Goal: Task Accomplishment & Management: Manage account settings

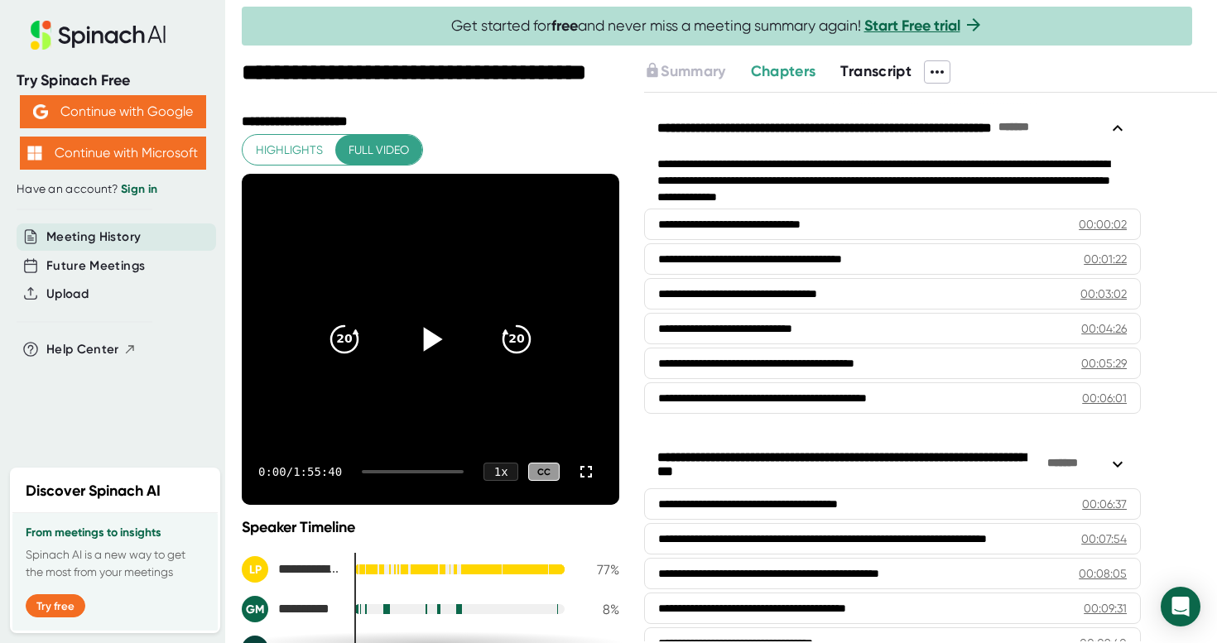
click at [427, 344] on icon at bounding box center [433, 339] width 19 height 24
click at [429, 341] on icon at bounding box center [430, 339] width 41 height 41
click at [587, 469] on icon at bounding box center [586, 472] width 20 height 20
click at [282, 142] on span "Highlights" at bounding box center [289, 150] width 67 height 21
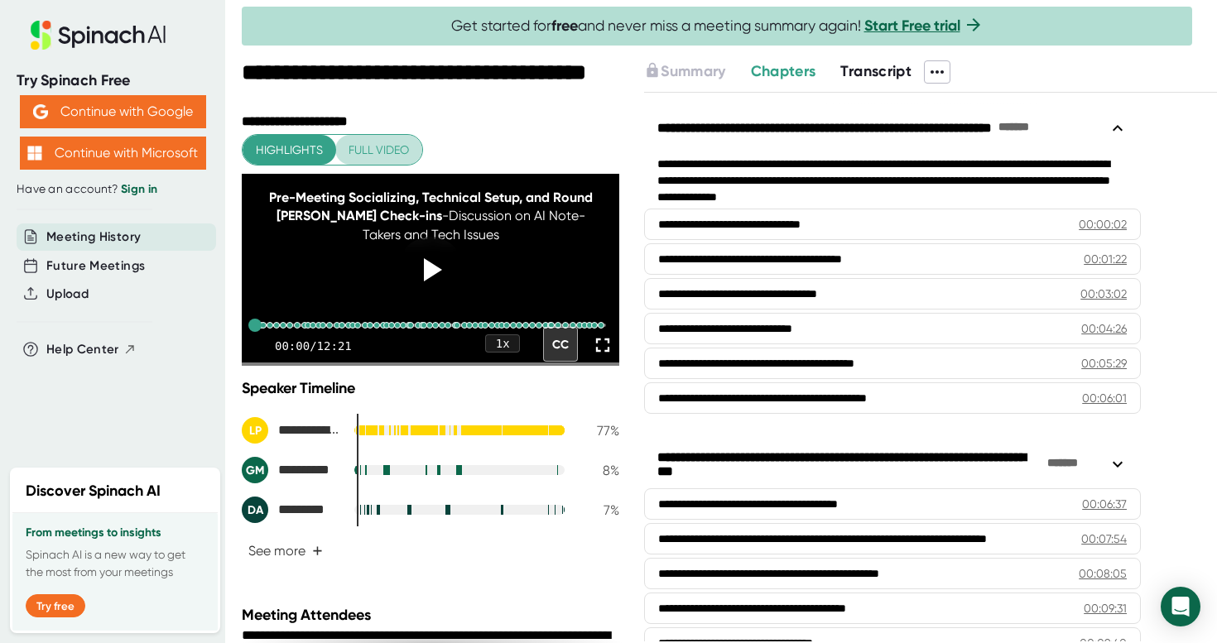
click at [370, 149] on span "Full video" at bounding box center [379, 150] width 60 height 21
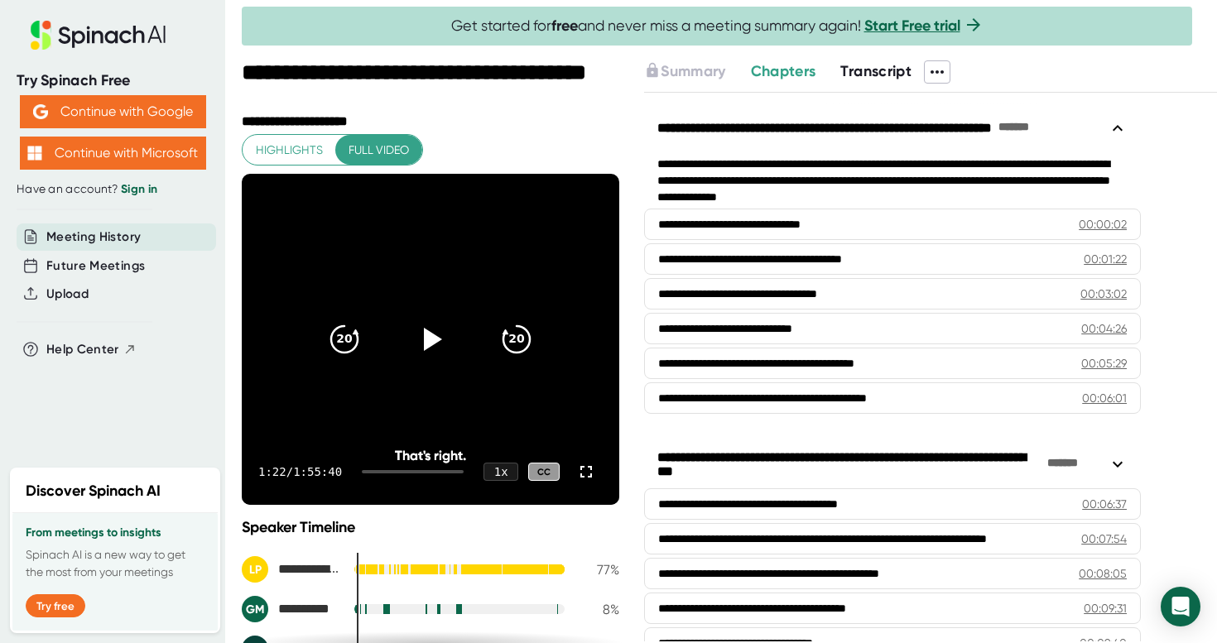
click at [941, 71] on icon at bounding box center [937, 71] width 13 height 3
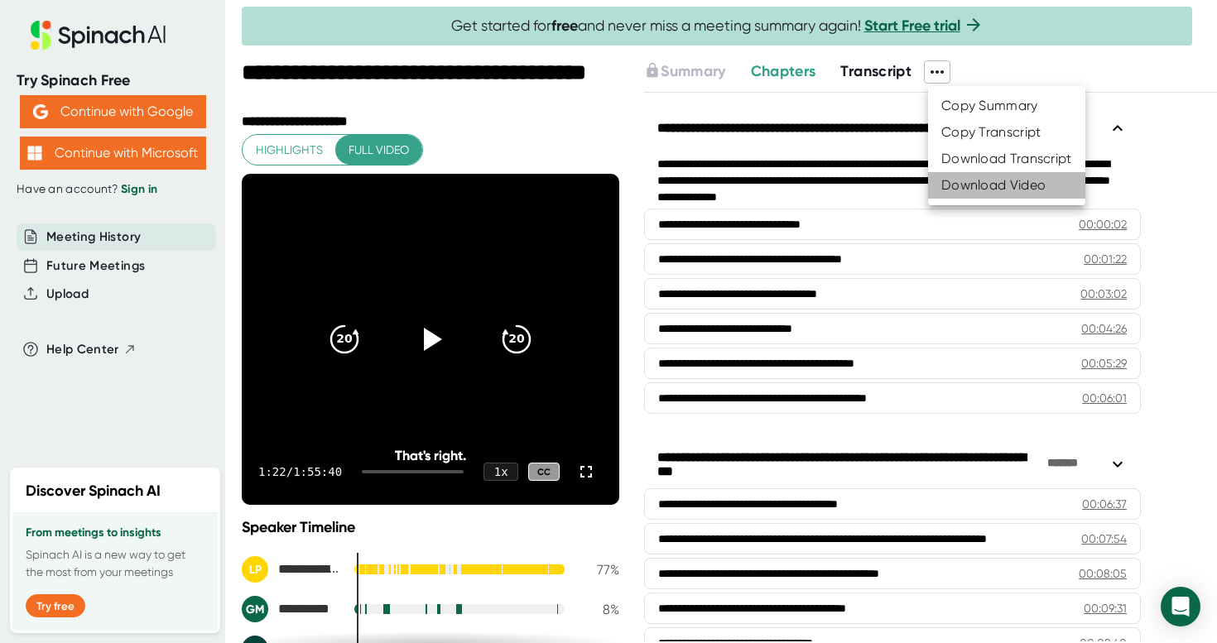
click at [964, 183] on div "Download Video" at bounding box center [993, 185] width 104 height 17
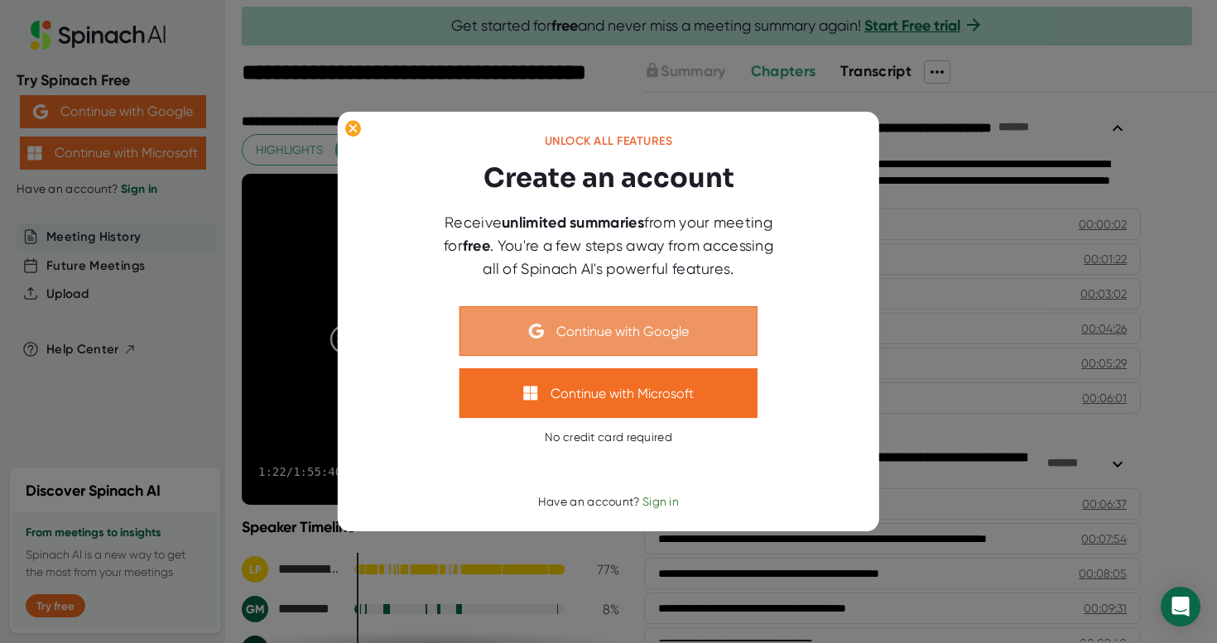
click at [604, 330] on button "Continue with Google" at bounding box center [609, 331] width 298 height 50
click at [612, 335] on button "Continue with Google" at bounding box center [609, 331] width 298 height 50
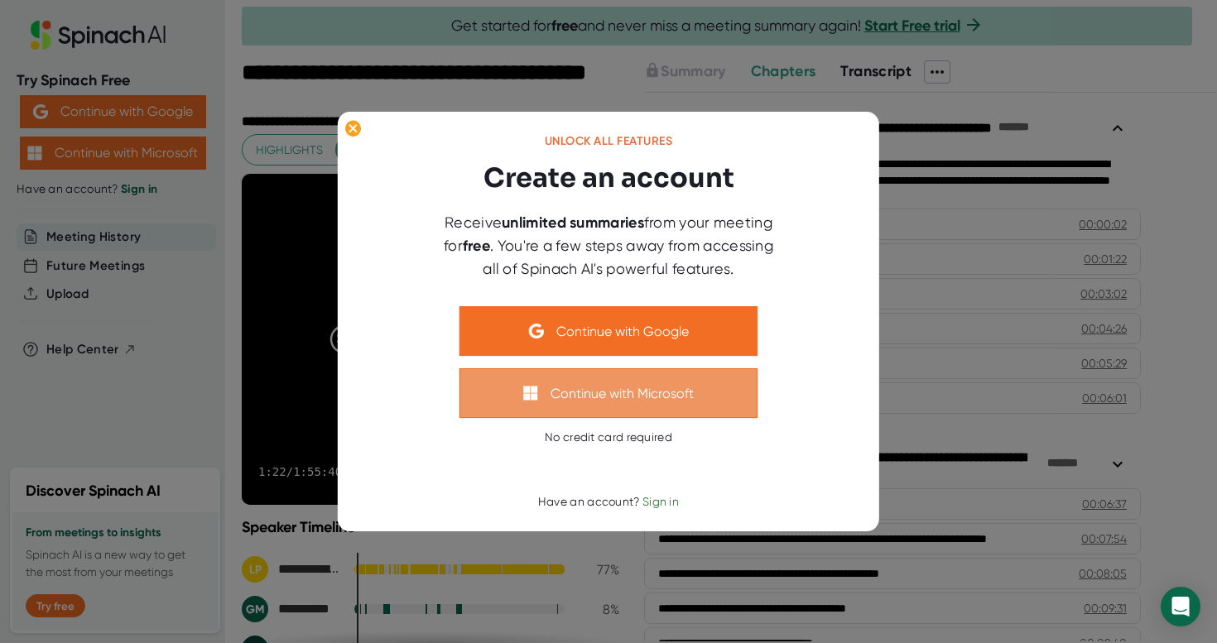
click at [592, 392] on button "Continue with Microsoft" at bounding box center [609, 393] width 298 height 50
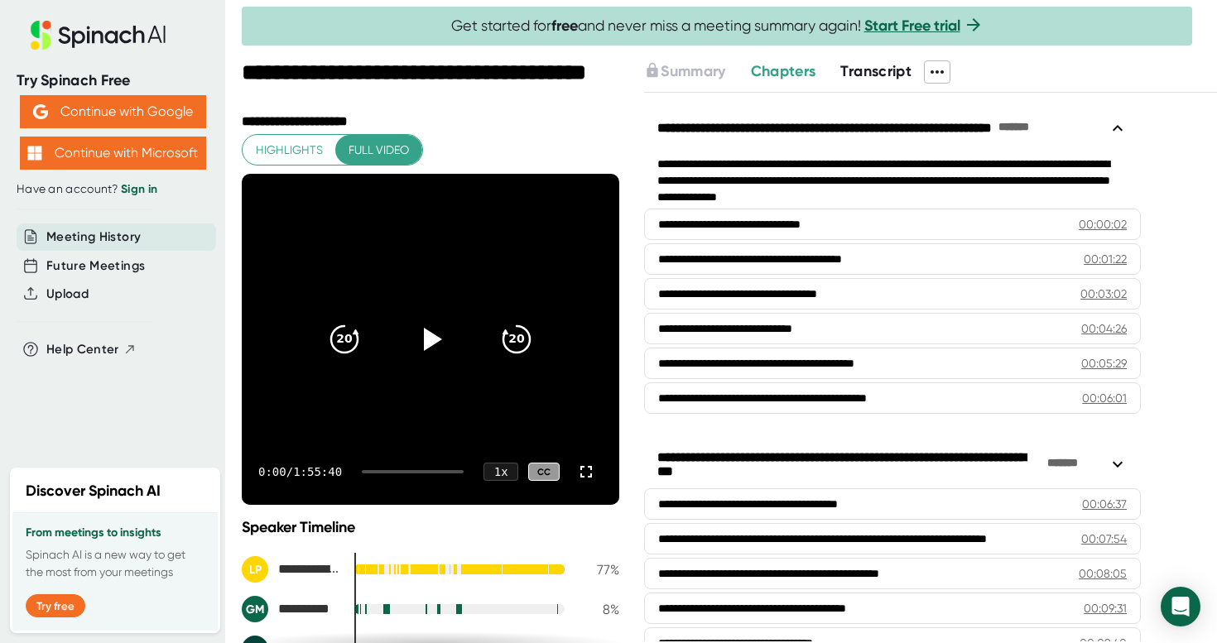
click at [938, 70] on icon at bounding box center [937, 72] width 20 height 20
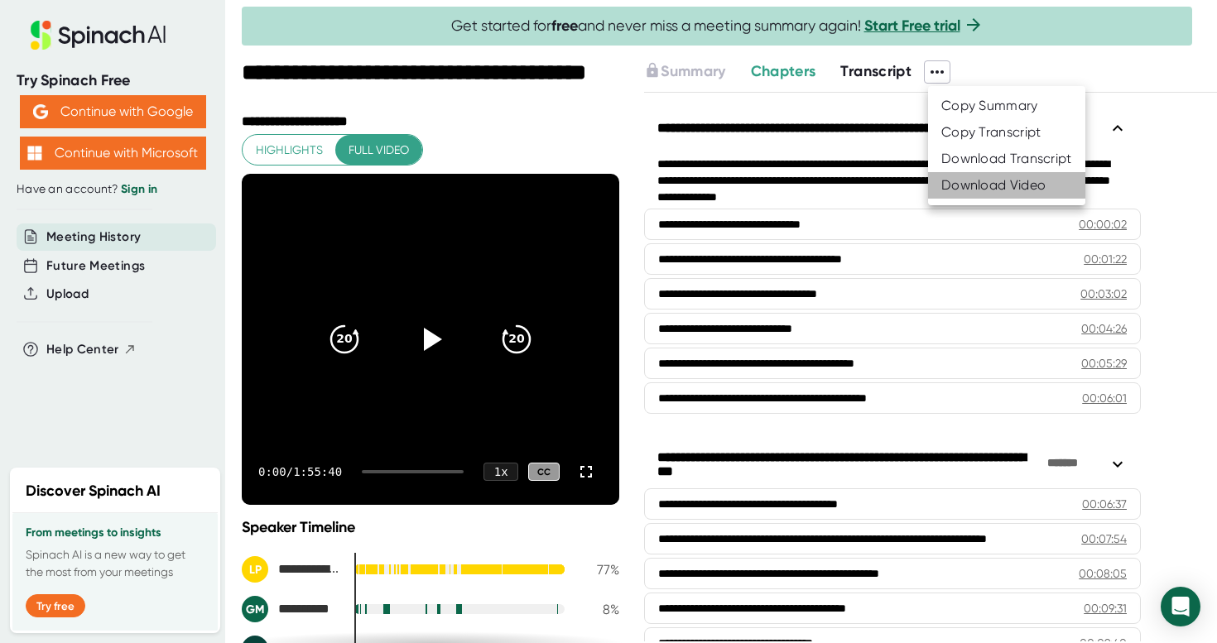
click at [960, 183] on div "Download Video" at bounding box center [993, 185] width 104 height 17
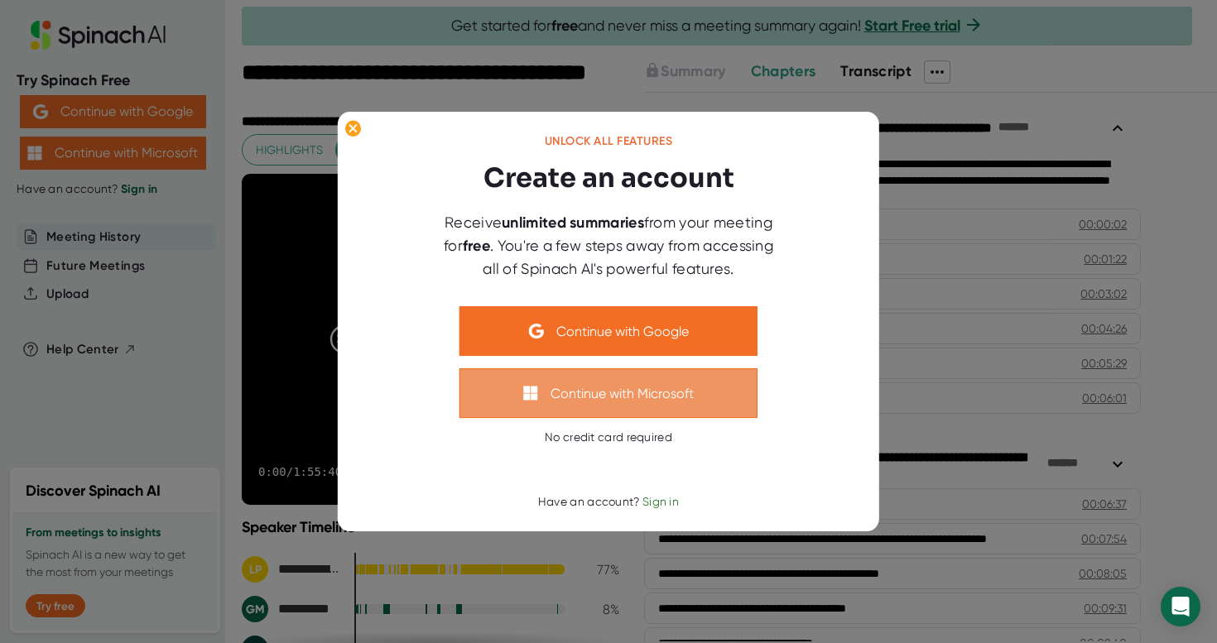
click at [600, 391] on button "Continue with Microsoft" at bounding box center [609, 393] width 298 height 50
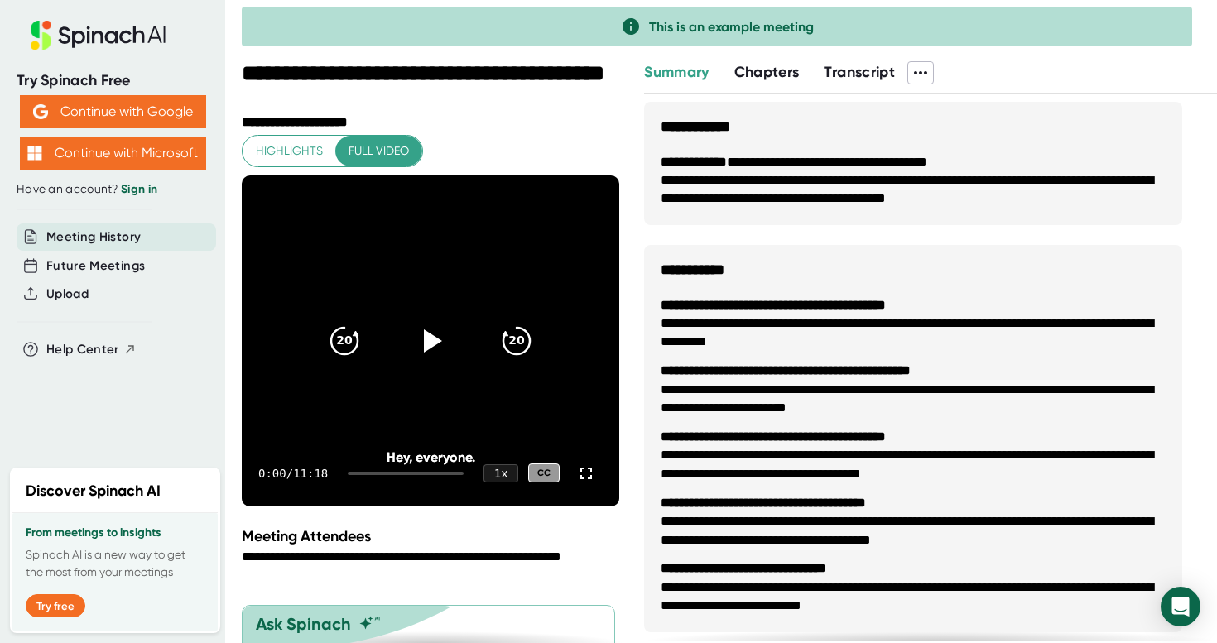
click at [137, 185] on link "Sign in" at bounding box center [139, 189] width 36 height 14
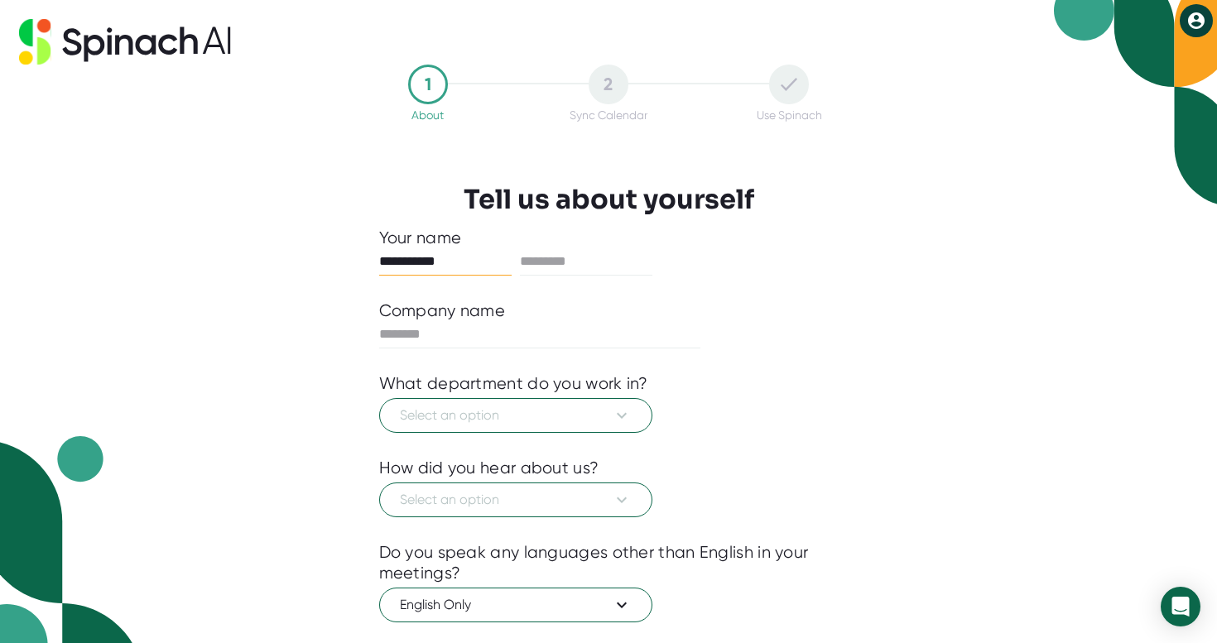
click at [474, 315] on div "Company name" at bounding box center [442, 311] width 127 height 21
click at [452, 262] on input "**********" at bounding box center [445, 261] width 132 height 26
type input "***"
click at [530, 265] on input "text" at bounding box center [586, 261] width 132 height 26
type input "*******"
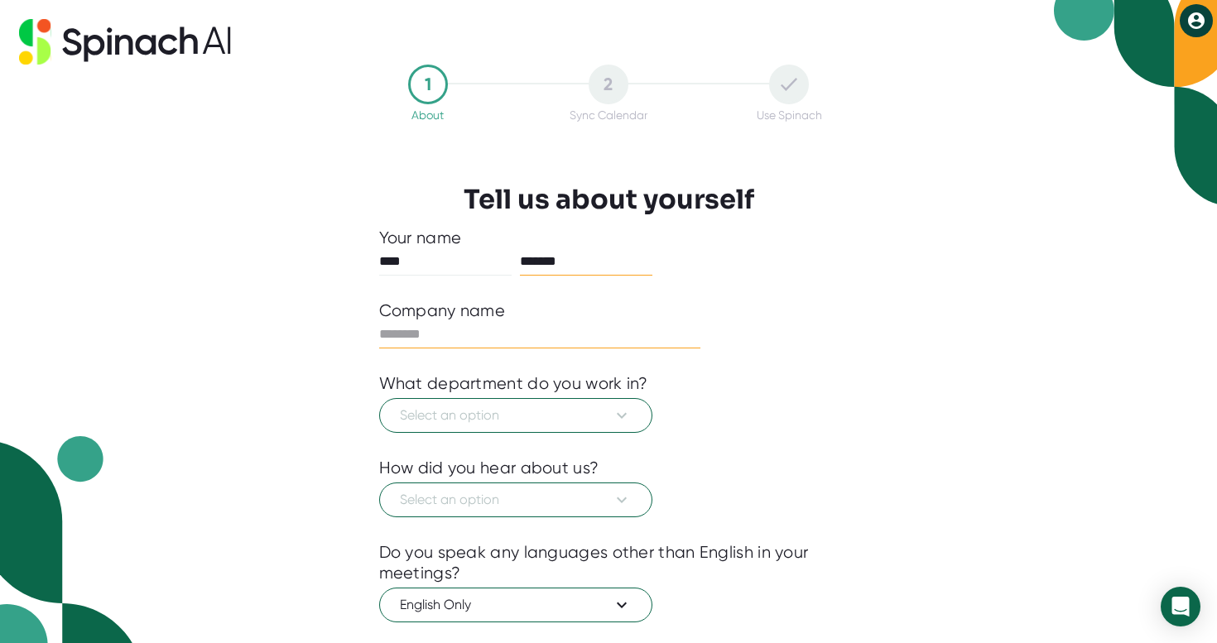
click at [444, 331] on input "text" at bounding box center [540, 334] width 322 height 26
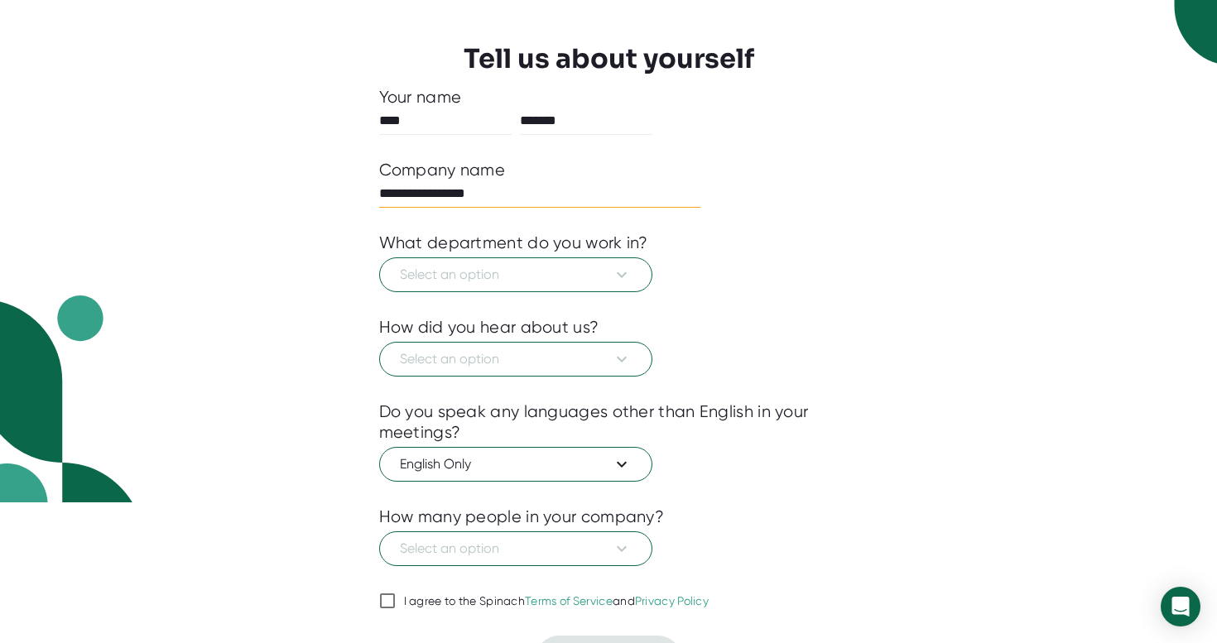
scroll to position [180, 0]
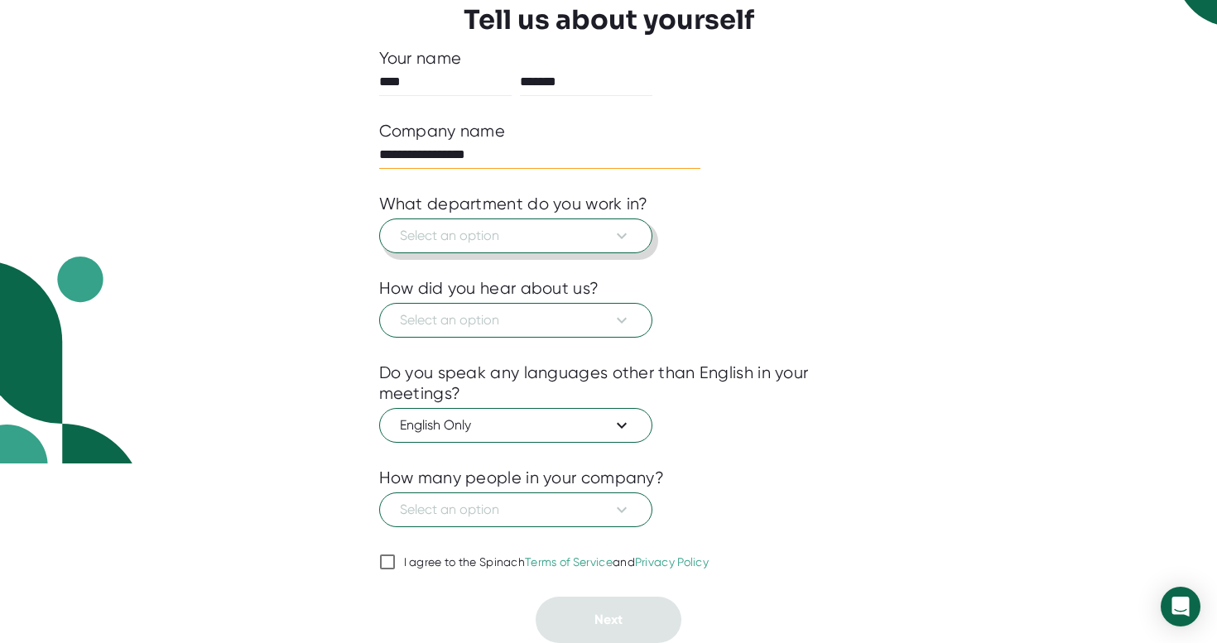
type input "**********"
click at [619, 233] on icon at bounding box center [622, 236] width 20 height 20
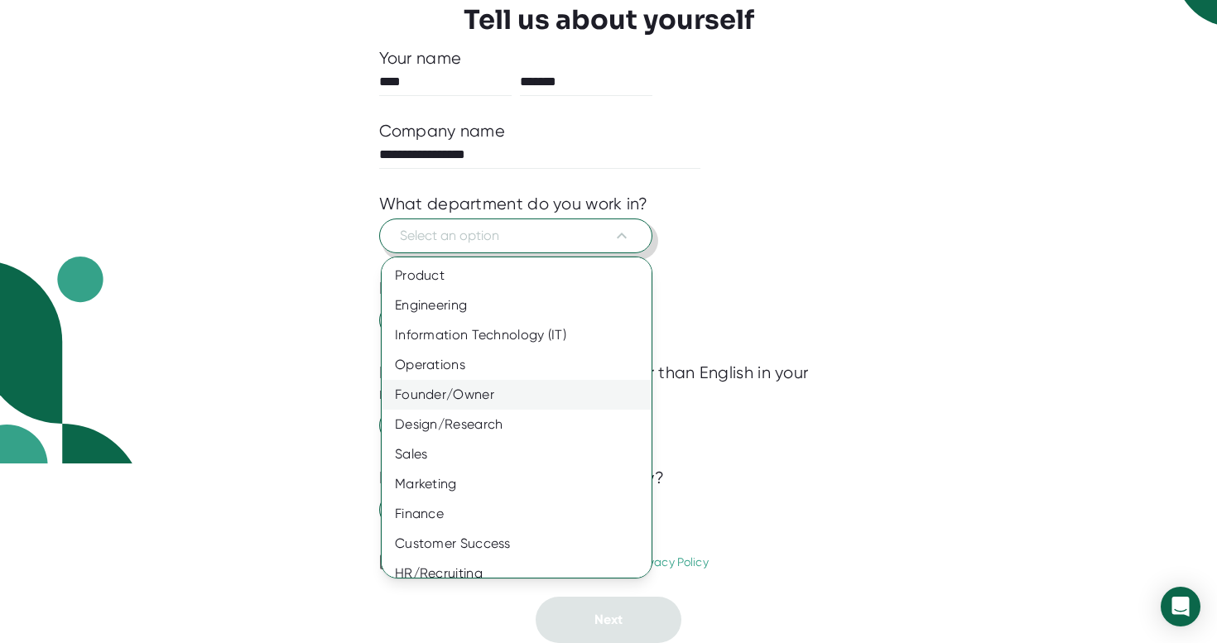
click at [493, 393] on div "Founder/Owner" at bounding box center [517, 395] width 270 height 30
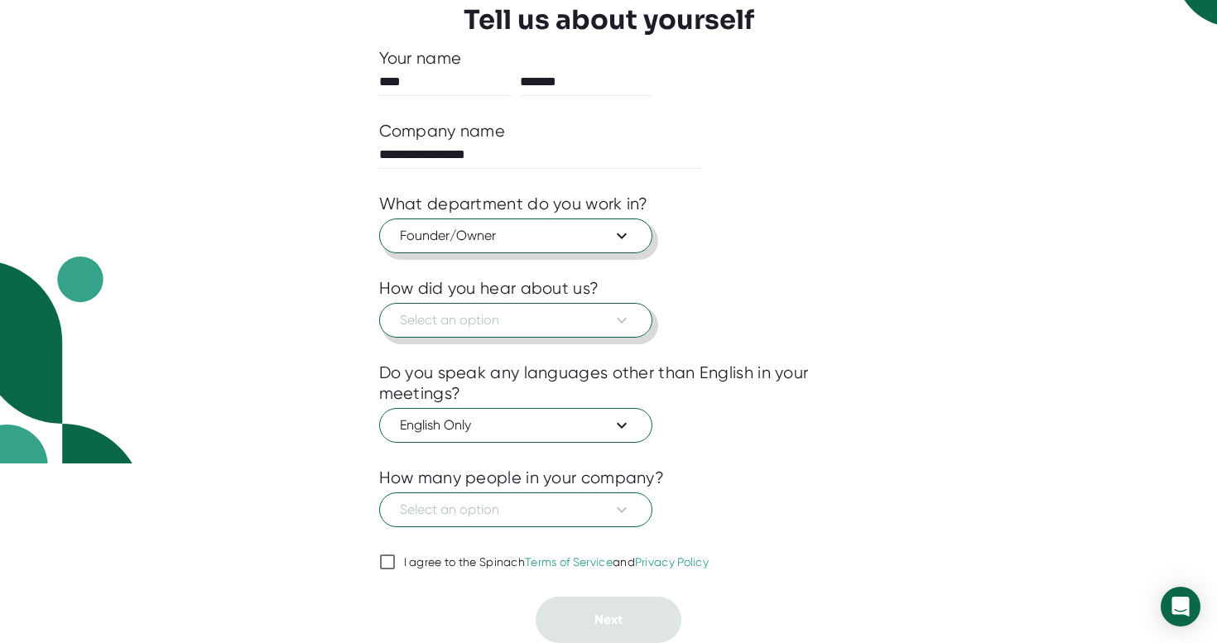
click at [623, 322] on icon at bounding box center [622, 320] width 20 height 20
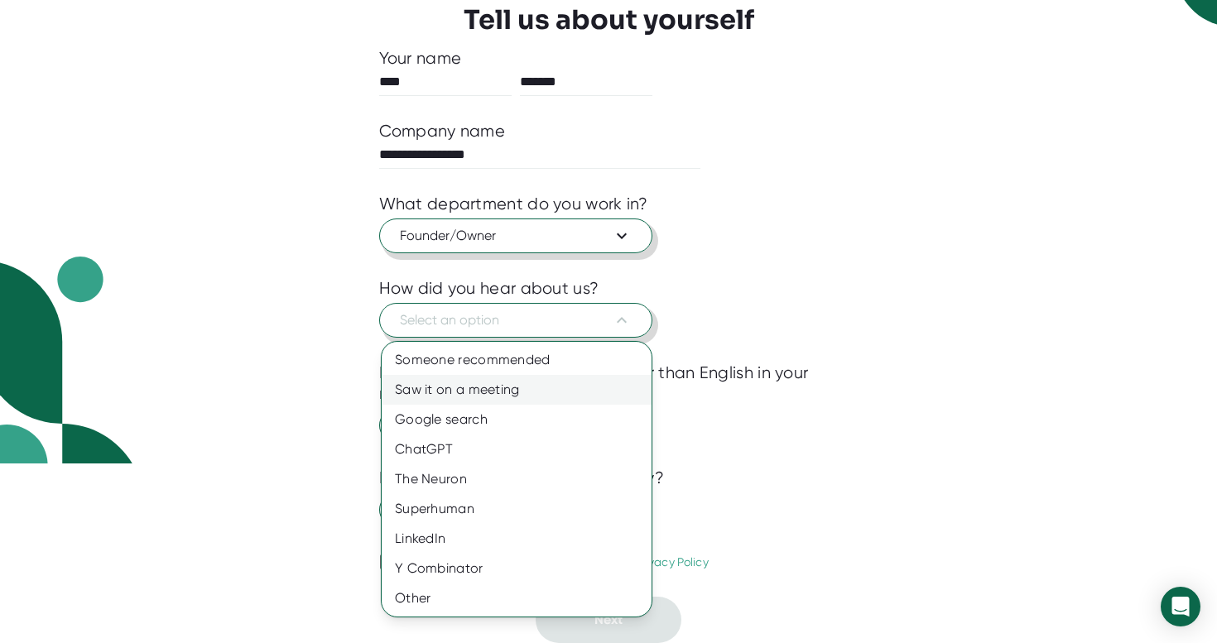
click at [528, 389] on div "Saw it on a meeting" at bounding box center [517, 390] width 270 height 30
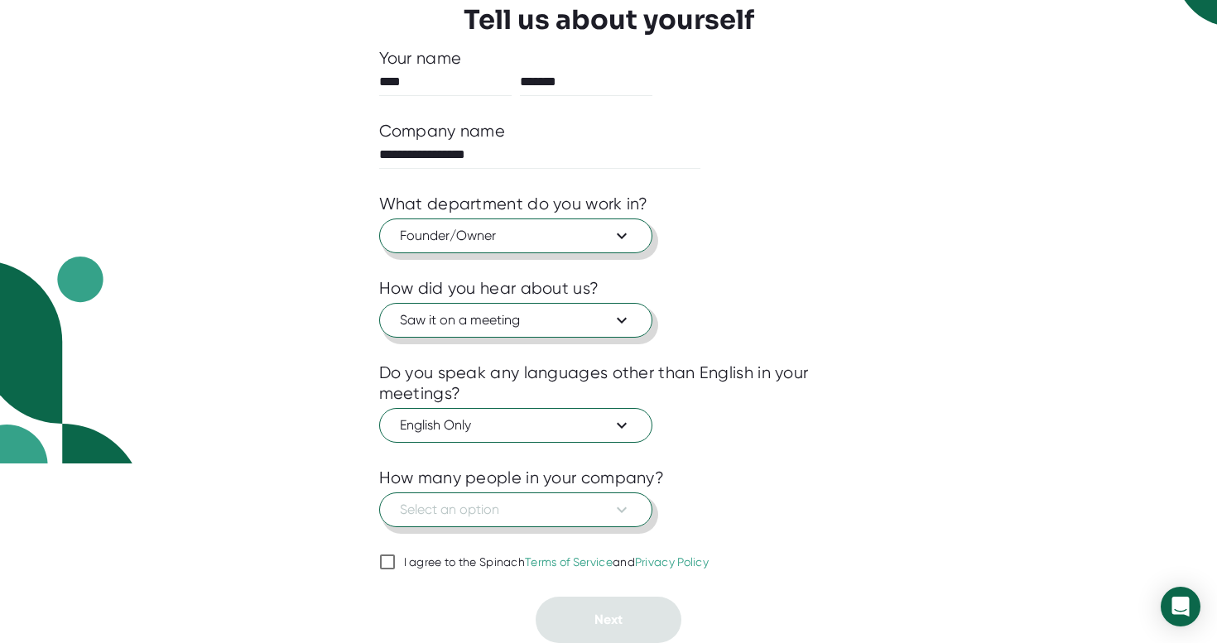
click at [616, 508] on icon at bounding box center [622, 510] width 20 height 20
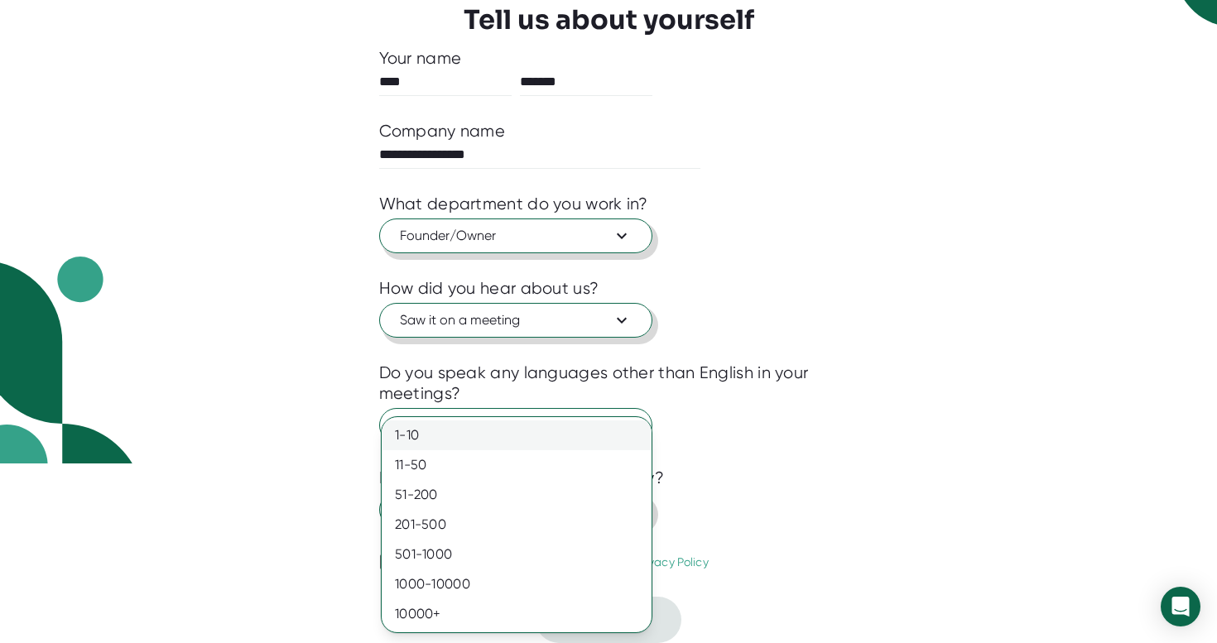
click at [460, 434] on div "1-10" at bounding box center [517, 436] width 270 height 30
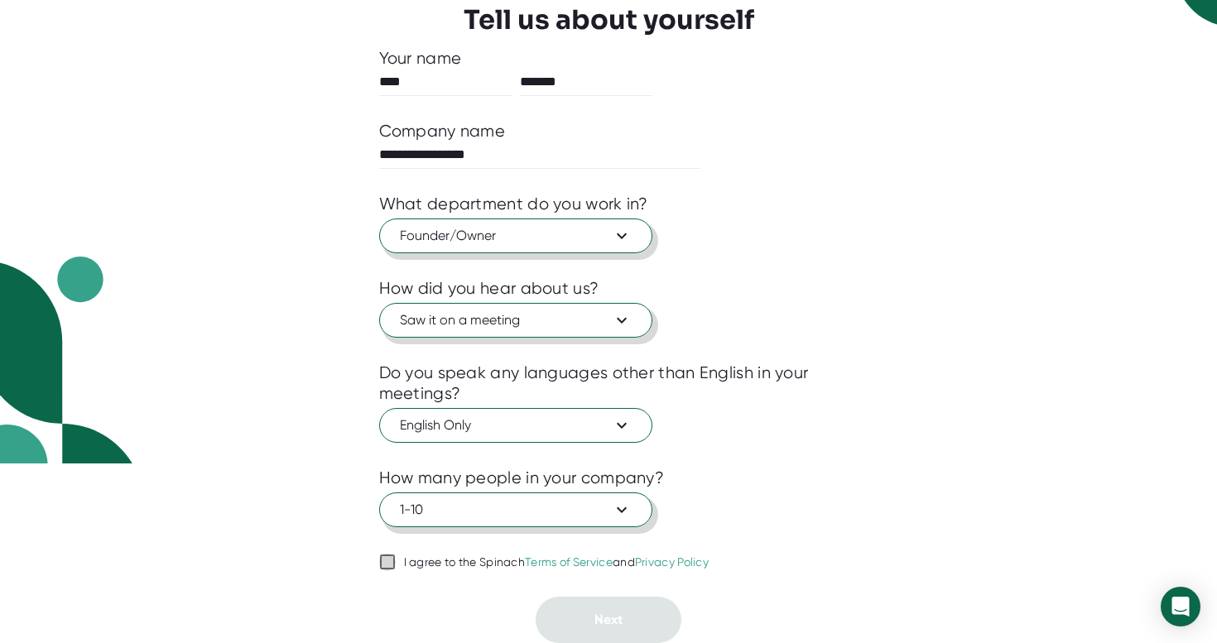
click at [389, 561] on input "I agree to the Spinach Terms of Service and Privacy Policy" at bounding box center [387, 562] width 17 height 20
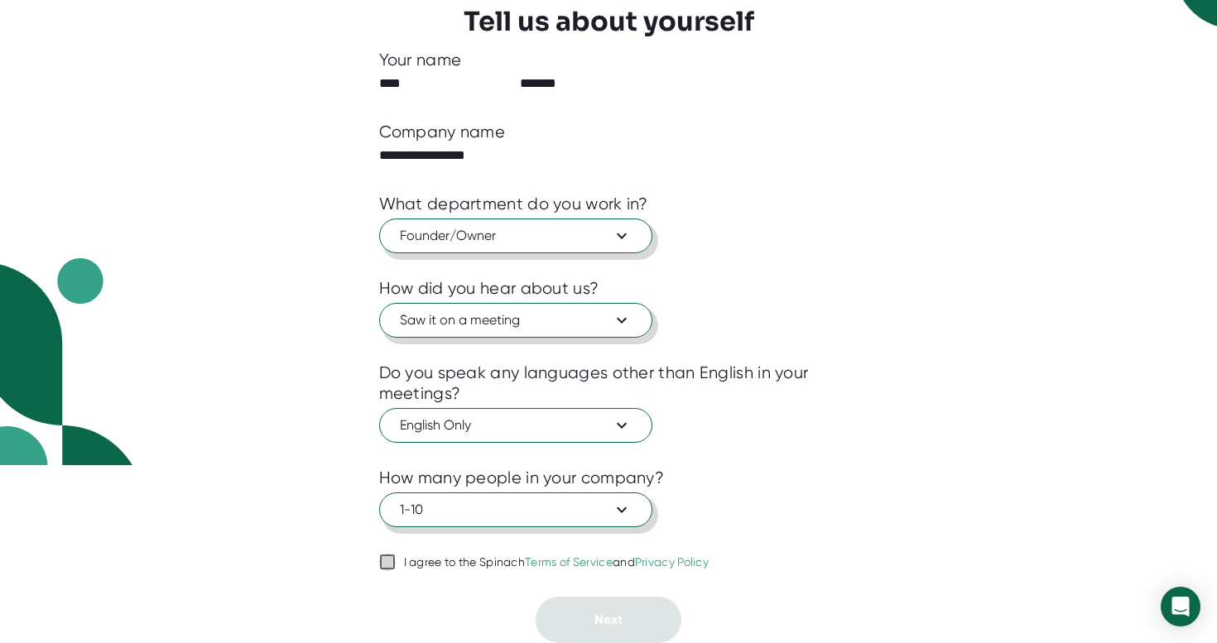
checkbox input "true"
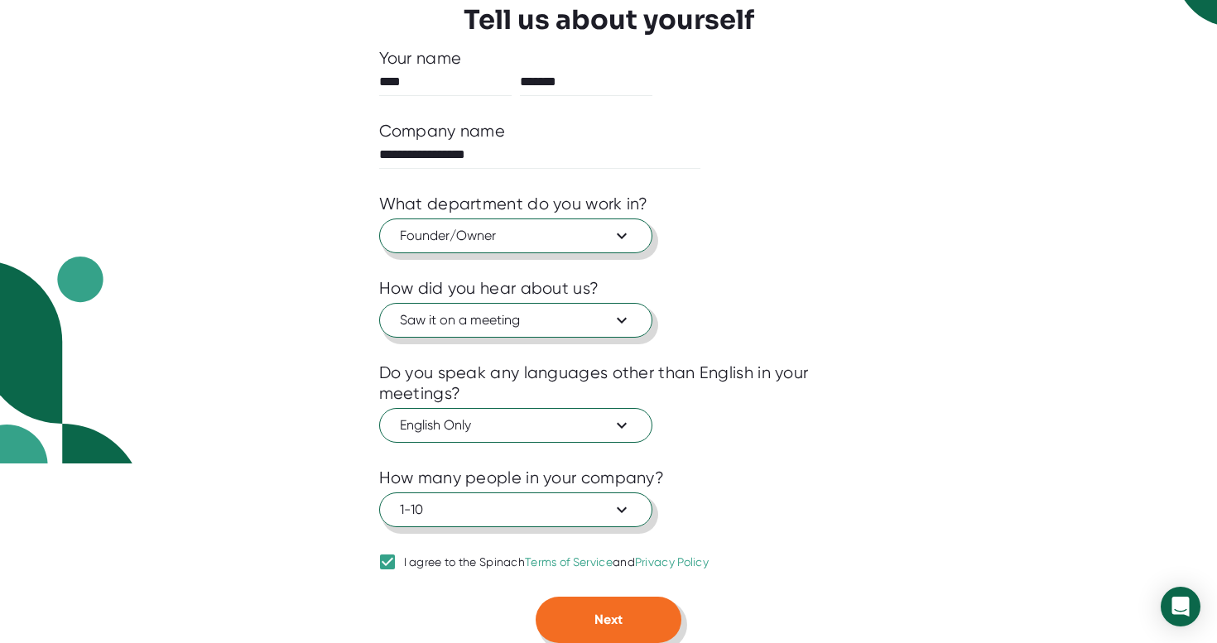
click at [580, 609] on button "Next" at bounding box center [609, 620] width 146 height 46
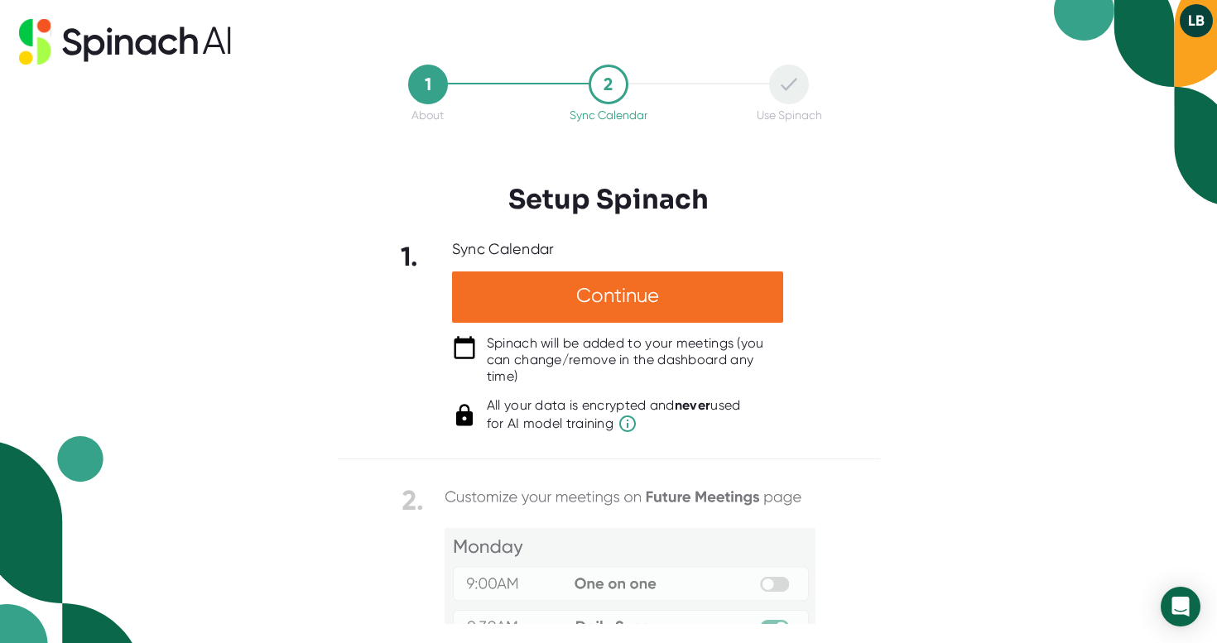
scroll to position [0, 0]
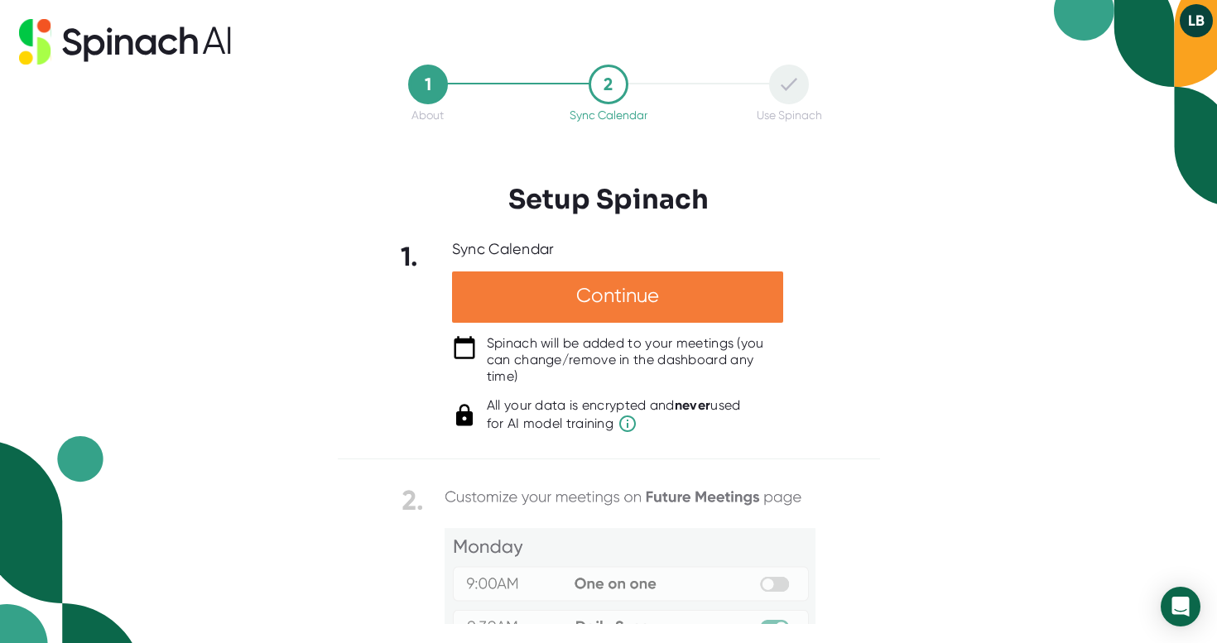
click at [594, 301] on div "Continue" at bounding box center [617, 297] width 331 height 51
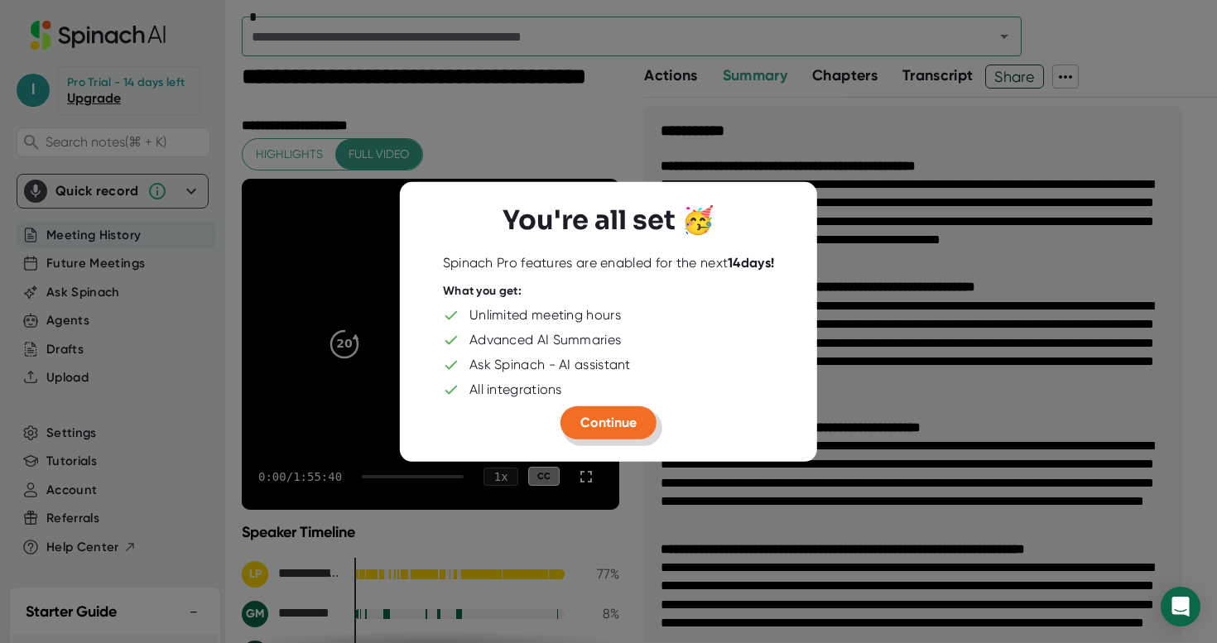
click at [602, 423] on span "Continue" at bounding box center [608, 422] width 56 height 16
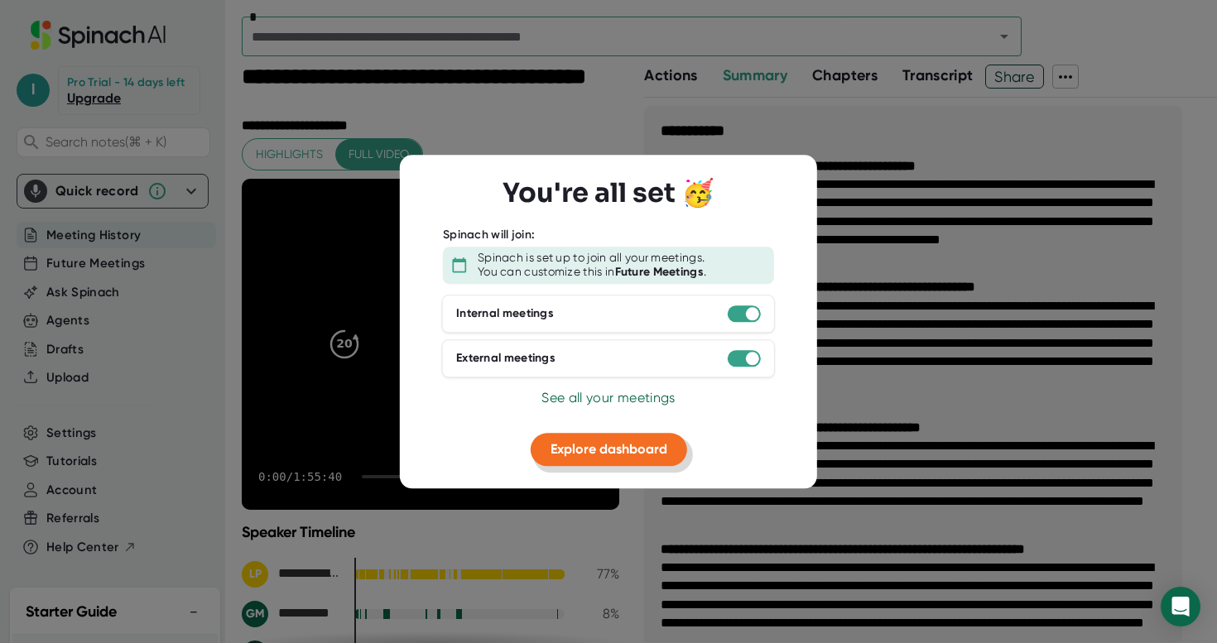
click at [594, 445] on span "Explore dashboard" at bounding box center [609, 449] width 117 height 16
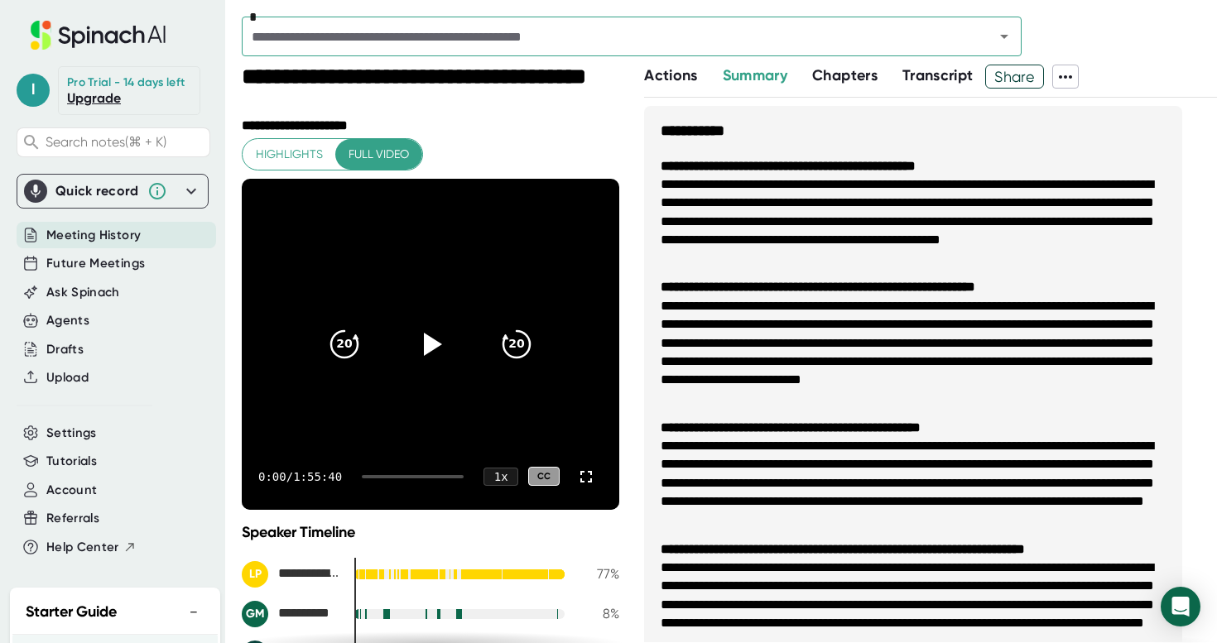
click at [1066, 79] on icon at bounding box center [1066, 77] width 20 height 20
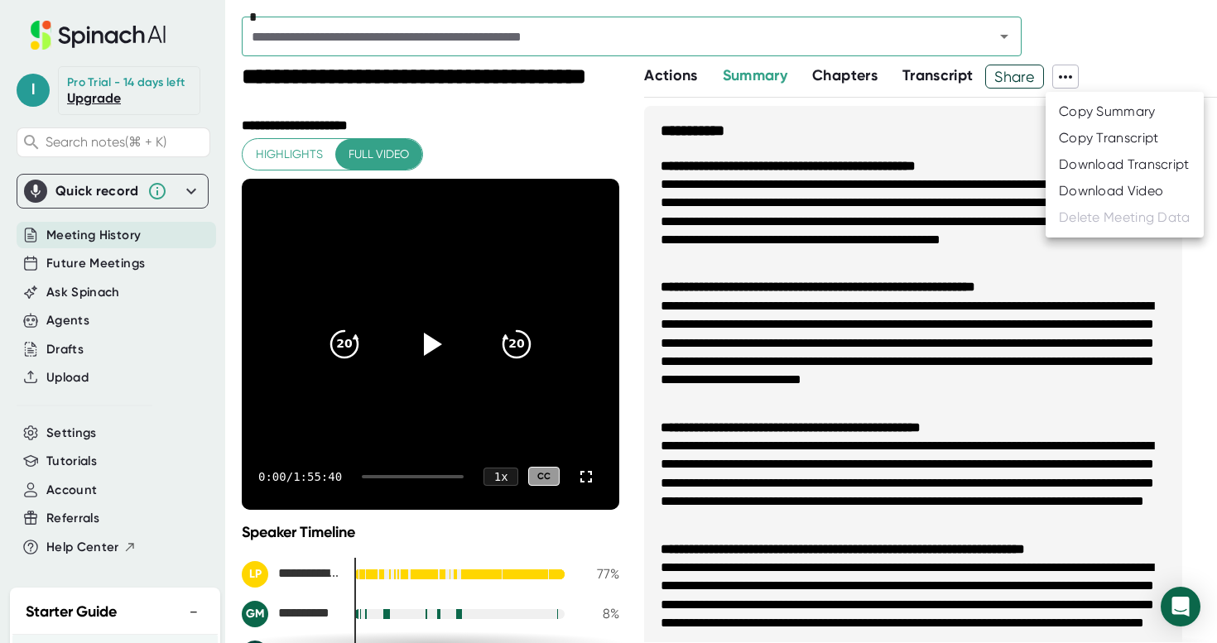
click at [1071, 187] on div "Download Video" at bounding box center [1111, 191] width 104 height 17
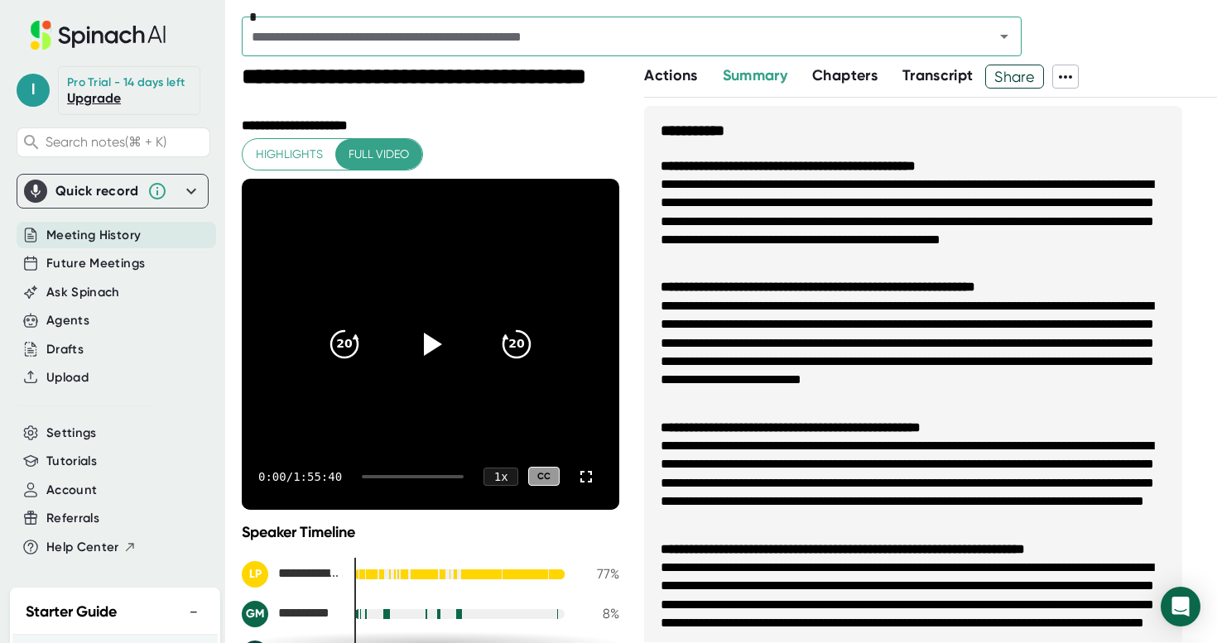
click at [1066, 75] on icon at bounding box center [1066, 77] width 20 height 20
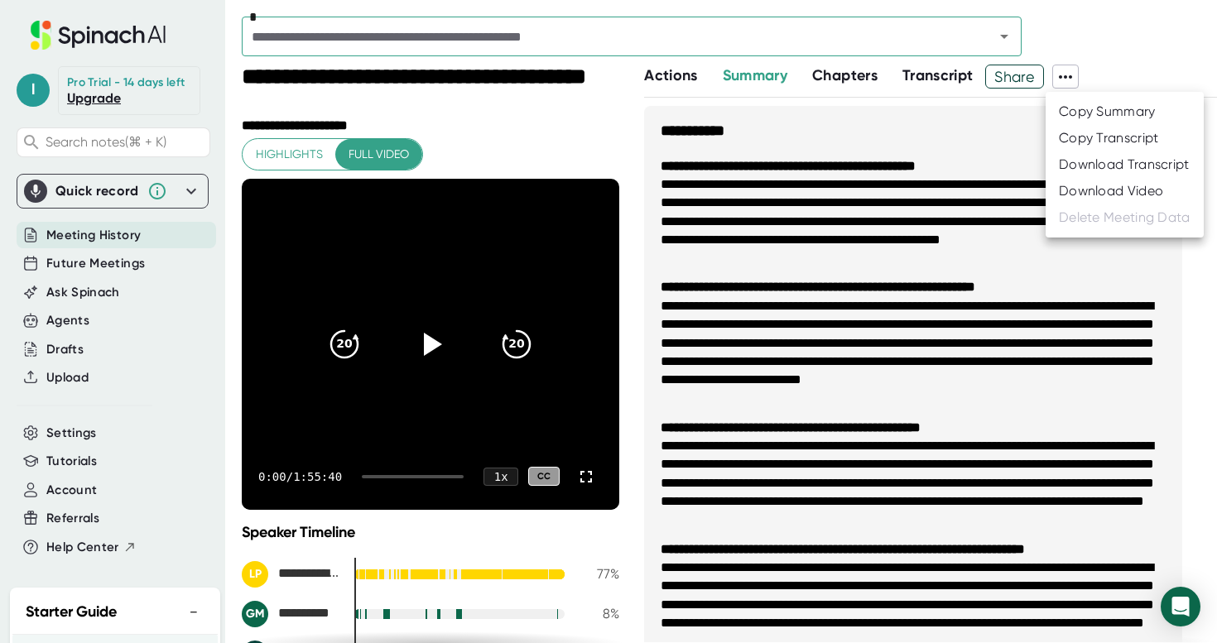
click at [1068, 162] on div "Download Transcript" at bounding box center [1124, 164] width 131 height 17
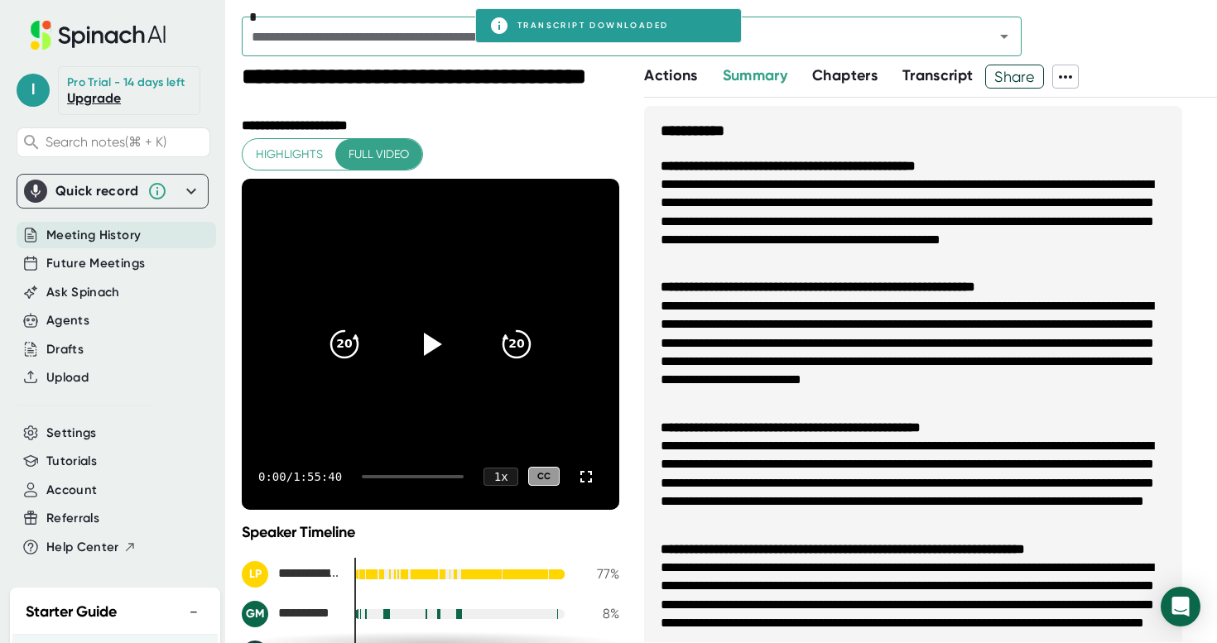
click at [1069, 75] on icon at bounding box center [1066, 77] width 20 height 20
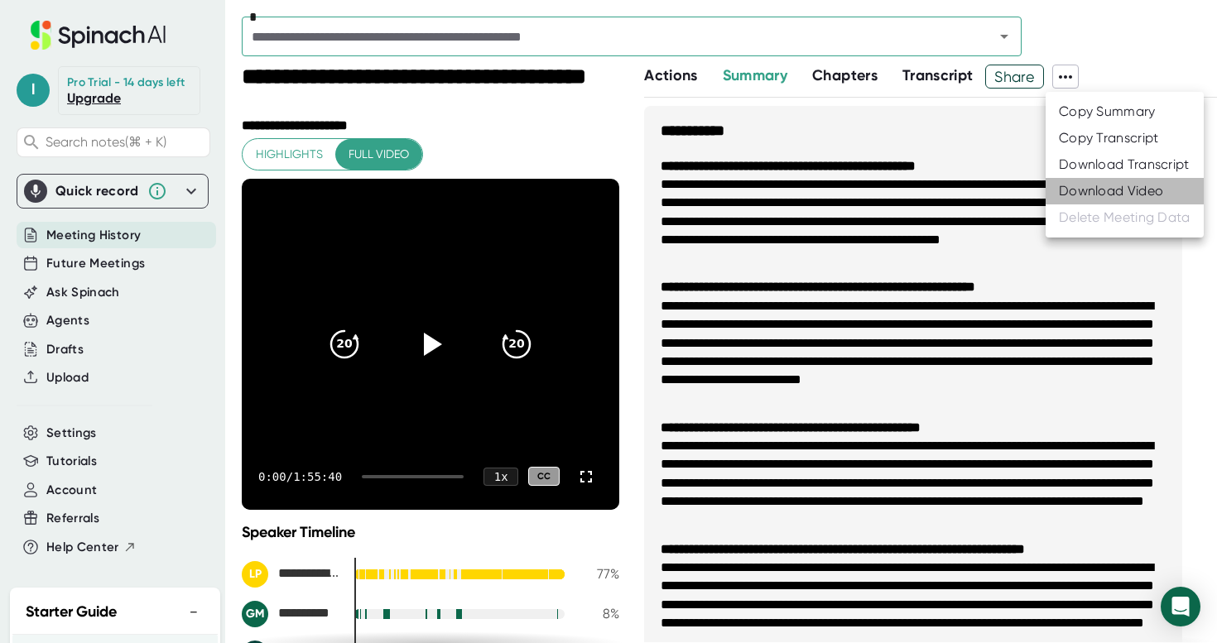
click at [1075, 189] on div "Download Video" at bounding box center [1111, 191] width 104 height 17
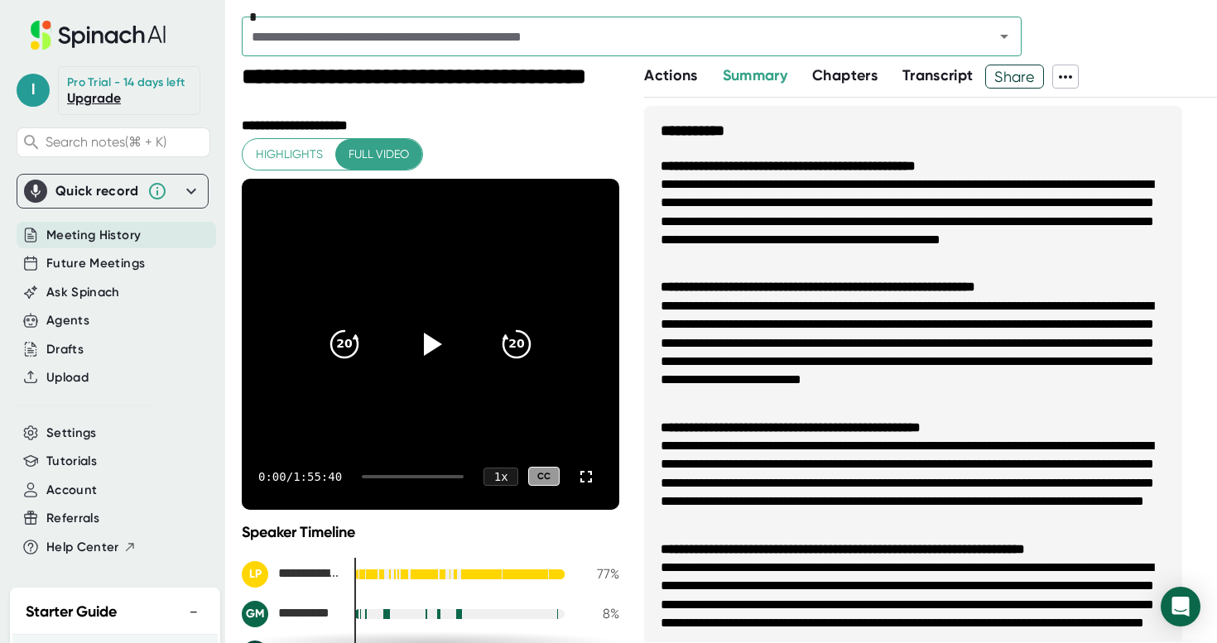
click at [1067, 76] on icon at bounding box center [1066, 77] width 20 height 20
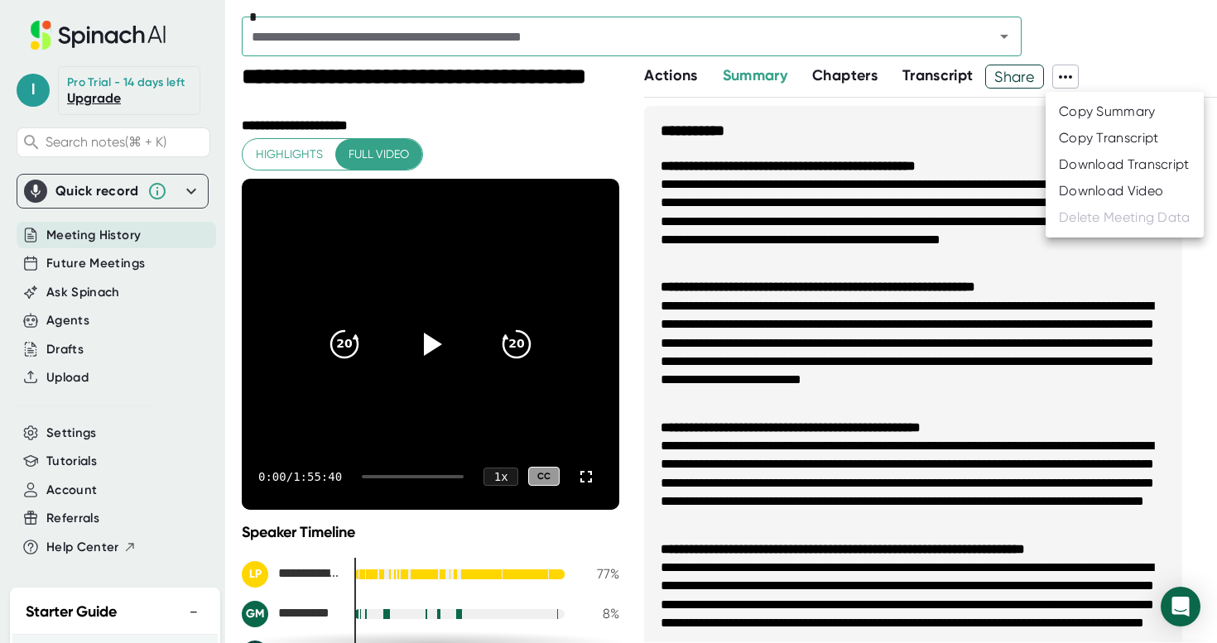
click at [1074, 162] on div "Download Transcript" at bounding box center [1124, 164] width 131 height 17
